Goal: Navigation & Orientation: Find specific page/section

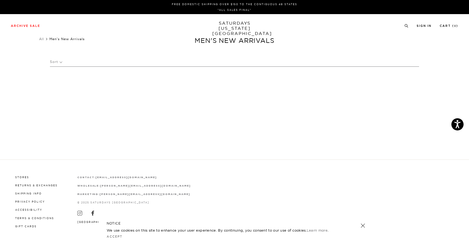
click at [236, 29] on link "SATURDAYS NEW YORK CITY" at bounding box center [234, 28] width 45 height 15
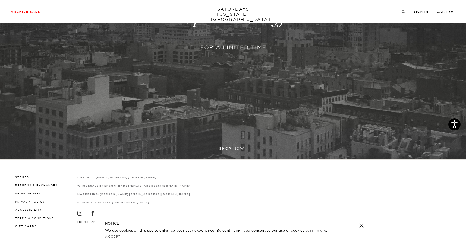
scroll to position [163, 0]
click at [224, 149] on link at bounding box center [233, 17] width 466 height 285
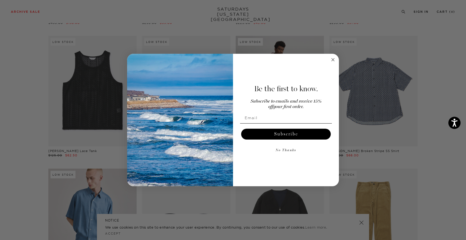
scroll to position [158, 0]
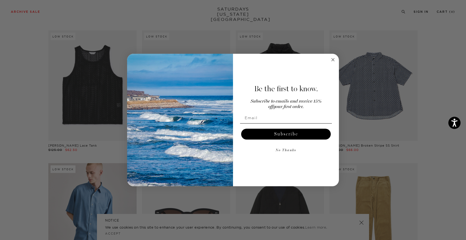
click at [333, 59] on circle "Close dialog" at bounding box center [333, 60] width 6 height 6
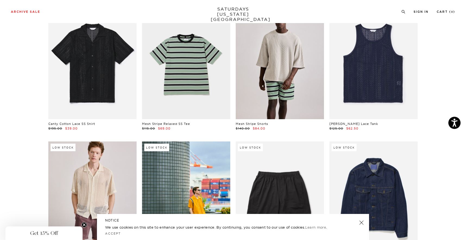
scroll to position [446, 0]
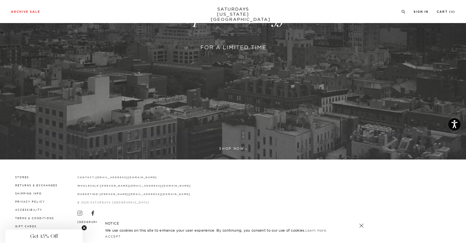
scroll to position [163, 0]
click at [254, 148] on link at bounding box center [233, 17] width 466 height 285
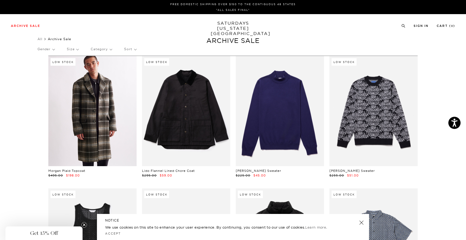
scroll to position [0, 1]
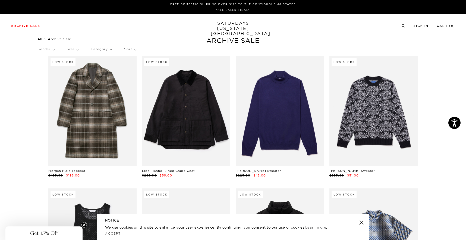
click at [40, 39] on link "All" at bounding box center [39, 39] width 5 height 4
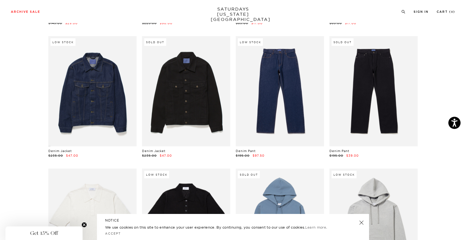
scroll to position [2022, 2]
